Goal: Task Accomplishment & Management: Complete application form

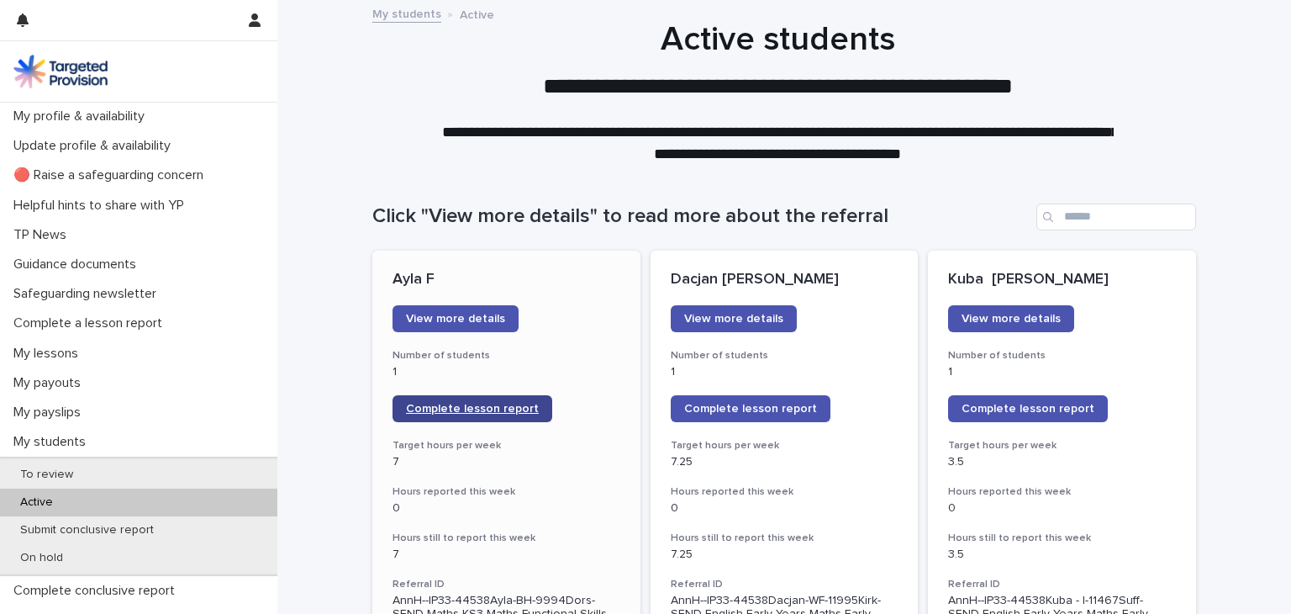
click at [439, 404] on span "Complete lesson report" at bounding box center [472, 409] width 133 height 12
